Goal: Navigation & Orientation: Find specific page/section

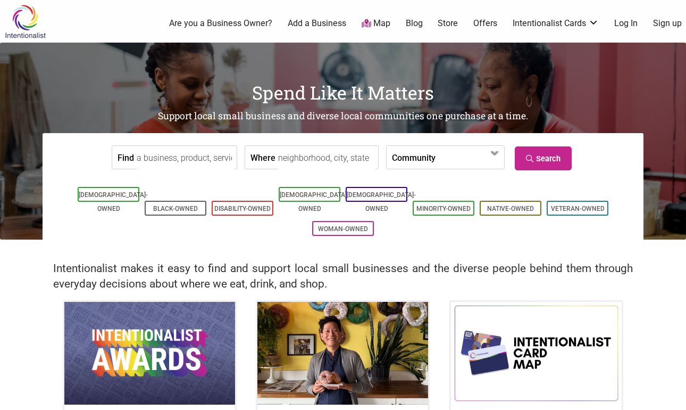
click at [311, 22] on link "Add a Business" at bounding box center [317, 24] width 59 height 12
click at [299, 163] on input "Where" at bounding box center [326, 158] width 97 height 24
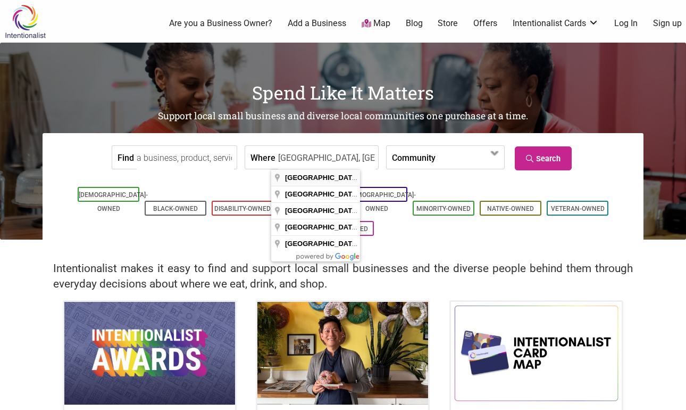
type input "Denver, CO, USA"
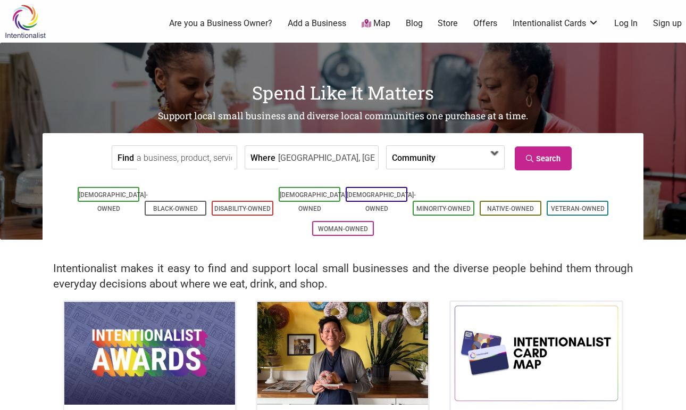
click at [491, 156] on span at bounding box center [495, 153] width 17 height 17
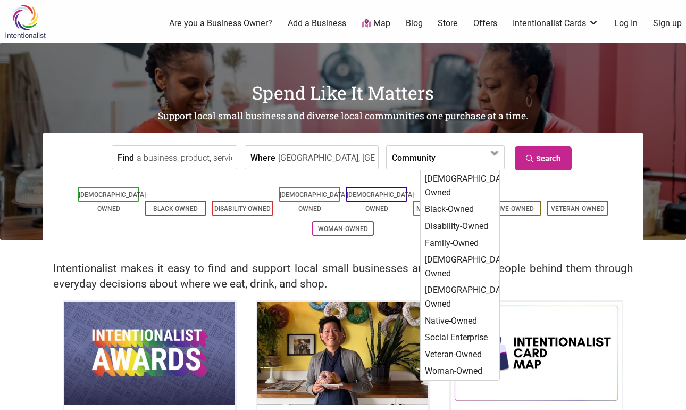
click at [488, 112] on h2 "Support local small business and diverse local communities one purchase at a ti…" at bounding box center [343, 116] width 686 height 13
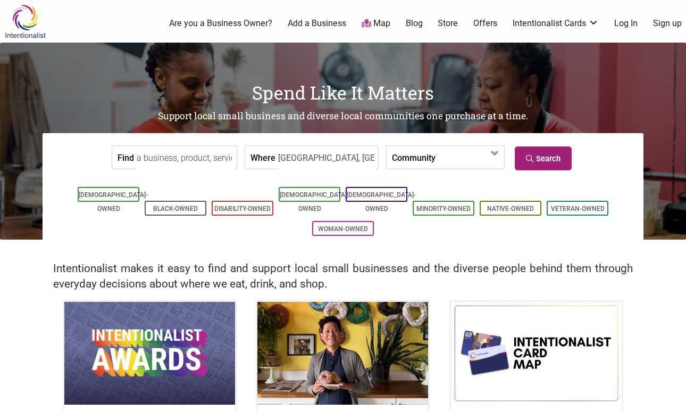
click at [532, 160] on icon at bounding box center [531, 158] width 10 height 7
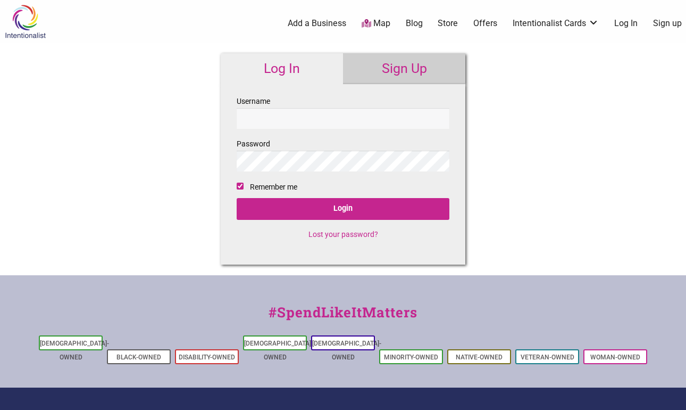
checkbox input "true"
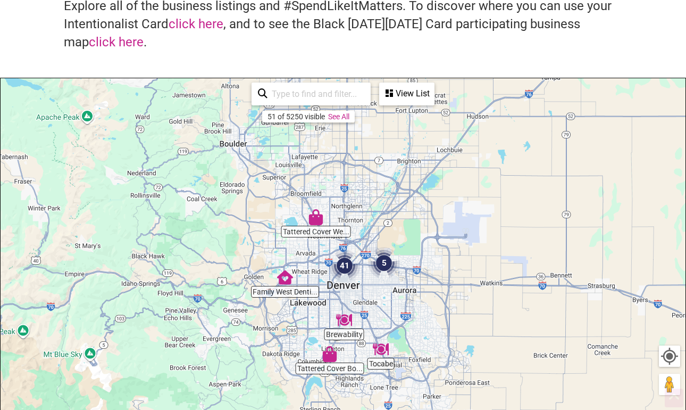
scroll to position [98, 0]
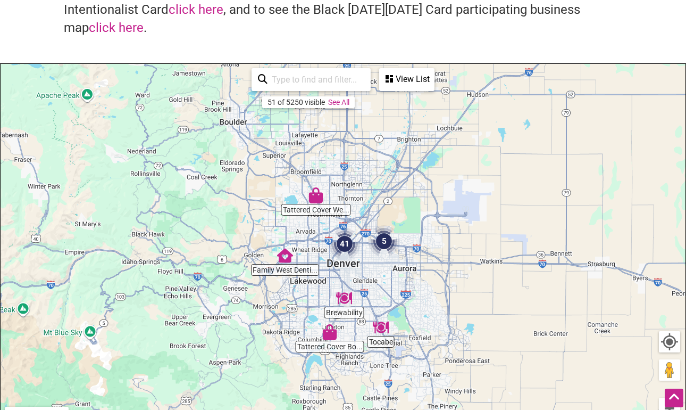
drag, startPoint x: 431, startPoint y: 295, endPoint x: 431, endPoint y: 270, distance: 25.0
click at [431, 270] on div "To navigate, press the arrow keys." at bounding box center [343, 271] width 685 height 414
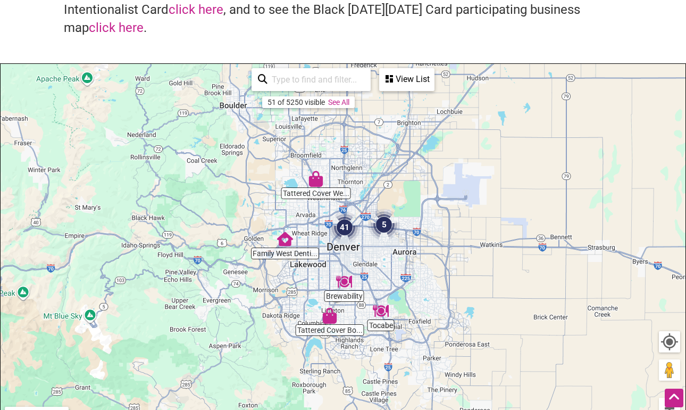
click at [344, 228] on img "41" at bounding box center [345, 227] width 32 height 32
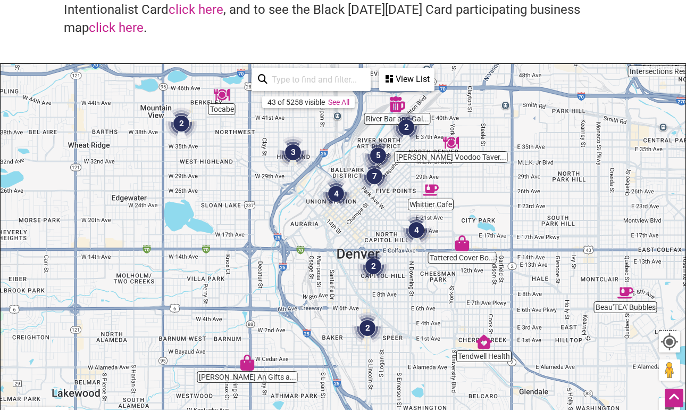
click at [367, 328] on img "2" at bounding box center [368, 328] width 32 height 32
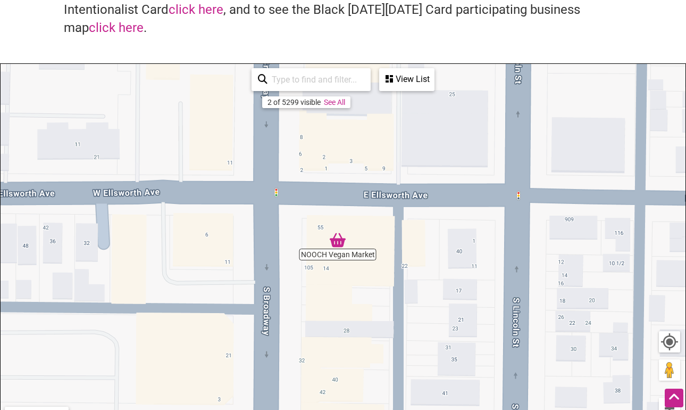
drag, startPoint x: 362, startPoint y: 268, endPoint x: 355, endPoint y: 128, distance: 139.6
click at [355, 128] on div "To navigate, press the arrow keys." at bounding box center [343, 271] width 685 height 414
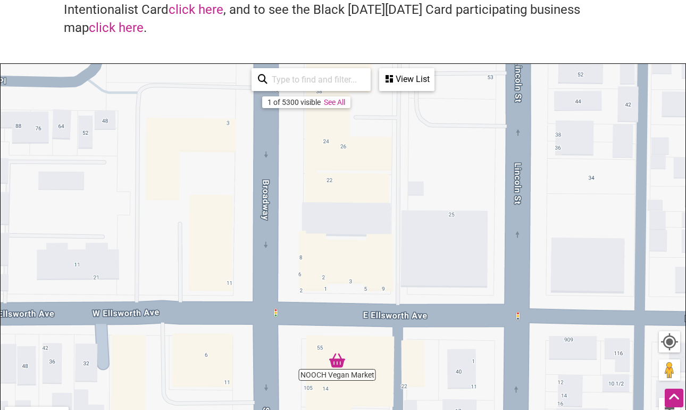
drag, startPoint x: 347, startPoint y: 178, endPoint x: 346, endPoint y: 296, distance: 118.7
click at [346, 297] on div "To navigate, press the arrow keys." at bounding box center [343, 271] width 685 height 414
click at [335, 140] on div "To navigate, press the arrow keys." at bounding box center [343, 271] width 685 height 414
click at [335, 128] on img "Ti: Cafe Ta" at bounding box center [334, 127] width 16 height 16
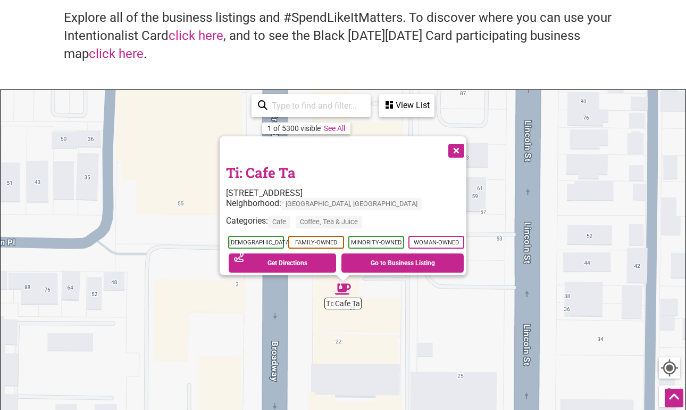
scroll to position [91, 0]
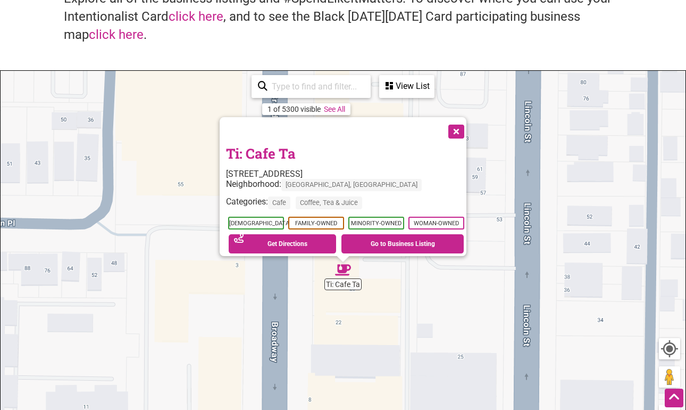
click at [459, 123] on button "Close" at bounding box center [455, 130] width 27 height 27
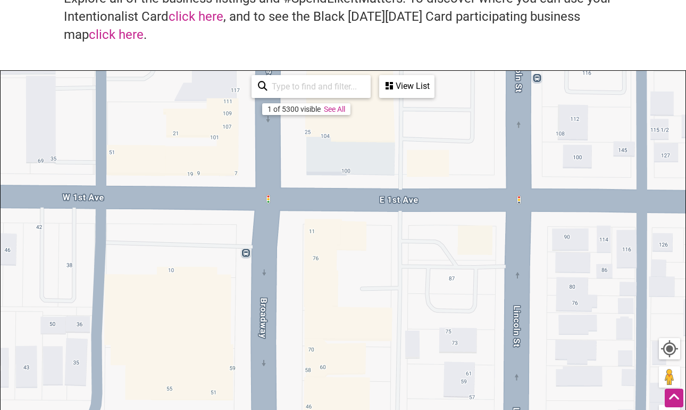
drag, startPoint x: 385, startPoint y: 173, endPoint x: 374, endPoint y: 379, distance: 205.7
click at [374, 379] on div "To navigate, press the arrow keys." at bounding box center [343, 278] width 685 height 414
click at [671, 346] on div at bounding box center [669, 348] width 19 height 19
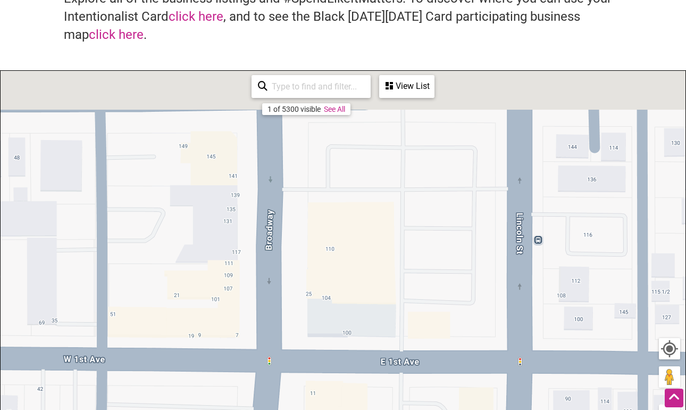
drag, startPoint x: 341, startPoint y: 178, endPoint x: 343, endPoint y: 351, distance: 173.5
click at [343, 351] on div "To navigate, press the arrow keys." at bounding box center [343, 278] width 685 height 414
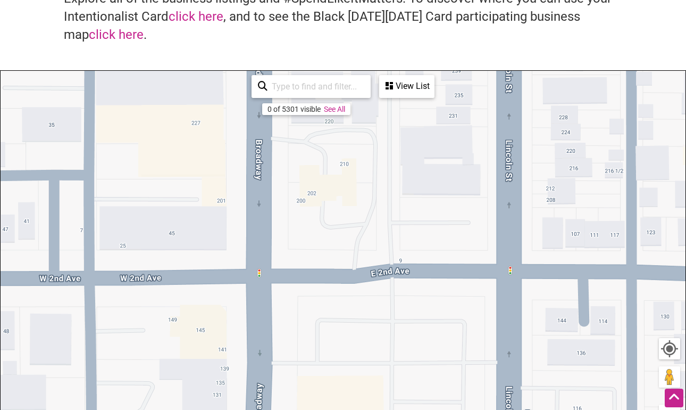
drag, startPoint x: 350, startPoint y: 203, endPoint x: 337, endPoint y: 369, distance: 167.0
click at [337, 369] on div "To navigate, press the arrow keys." at bounding box center [343, 278] width 685 height 414
click at [336, 110] on link "See All" at bounding box center [334, 109] width 21 height 9
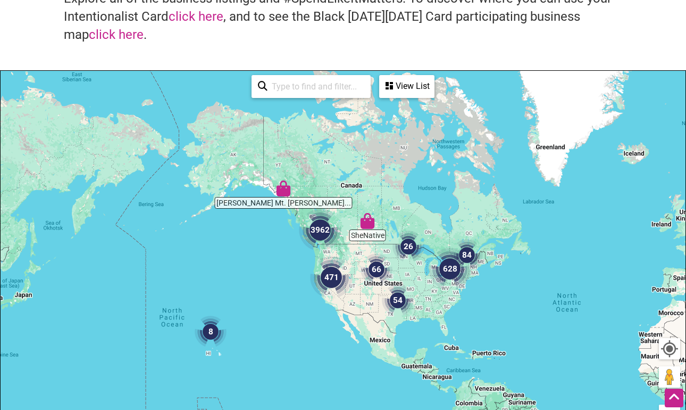
click at [362, 279] on img "66" at bounding box center [377, 269] width 32 height 32
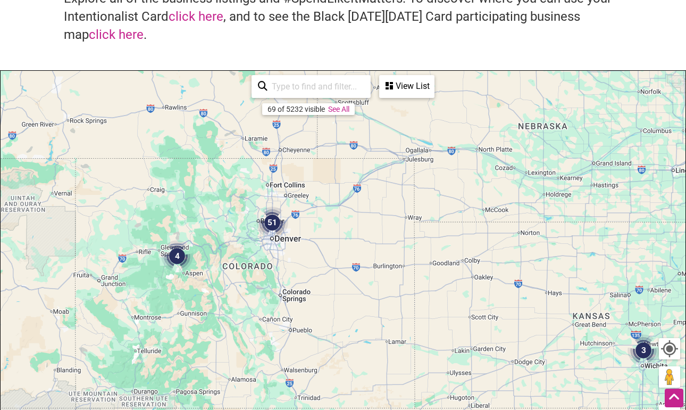
drag, startPoint x: 168, startPoint y: 213, endPoint x: 312, endPoint y: 294, distance: 165.3
click at [314, 300] on div "To navigate, press the arrow keys." at bounding box center [343, 278] width 685 height 414
click at [273, 225] on img "51" at bounding box center [272, 223] width 32 height 32
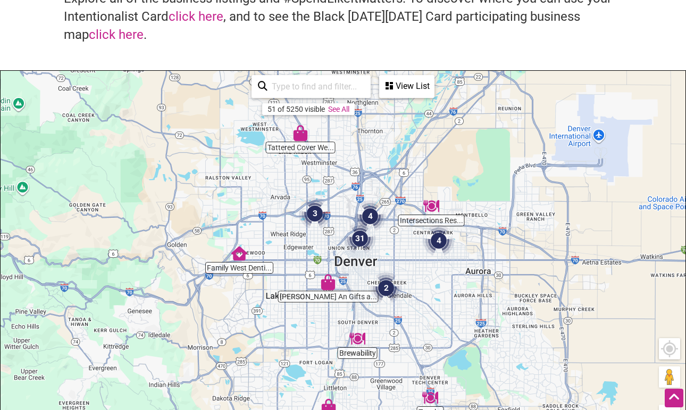
click at [371, 215] on img "4" at bounding box center [370, 216] width 32 height 32
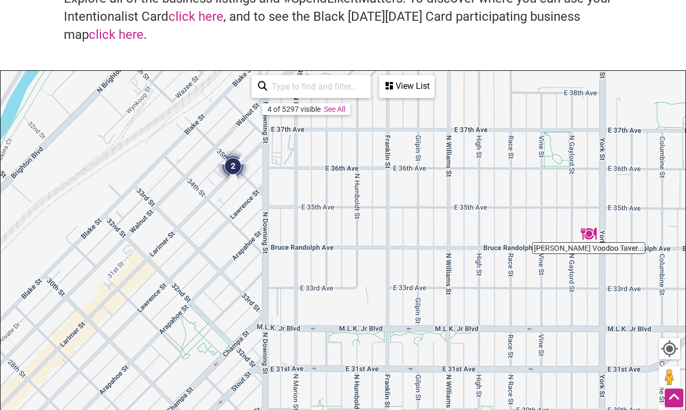
drag, startPoint x: 344, startPoint y: 305, endPoint x: 375, endPoint y: 115, distance: 193.0
click at [375, 114] on div "To navigate, press the arrow keys." at bounding box center [343, 278] width 685 height 414
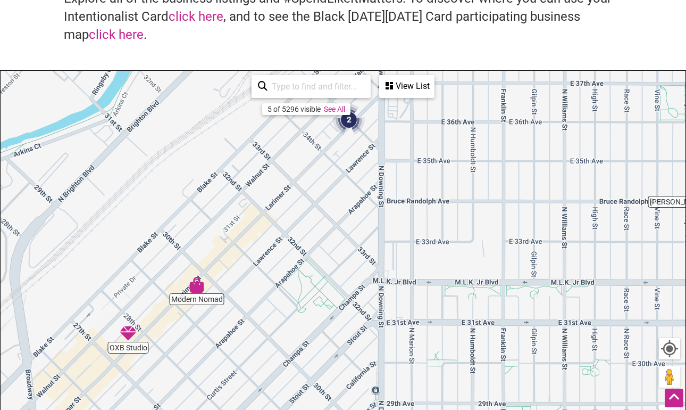
drag, startPoint x: 219, startPoint y: 249, endPoint x: 335, endPoint y: 201, distance: 126.2
click at [335, 201] on div "To navigate, press the arrow keys." at bounding box center [343, 278] width 685 height 414
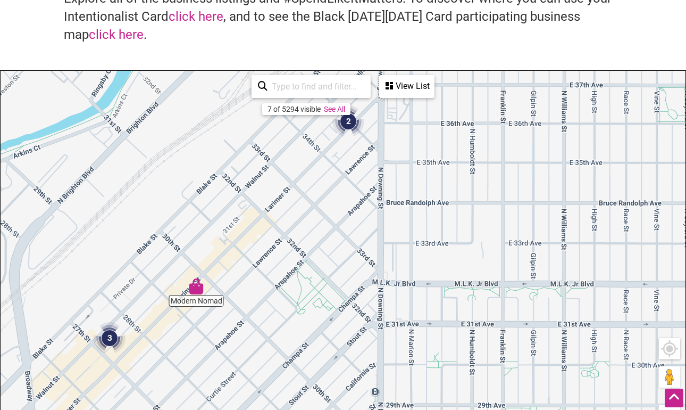
click at [351, 123] on img "2" at bounding box center [349, 121] width 32 height 32
